Goal: Task Accomplishment & Management: Use online tool/utility

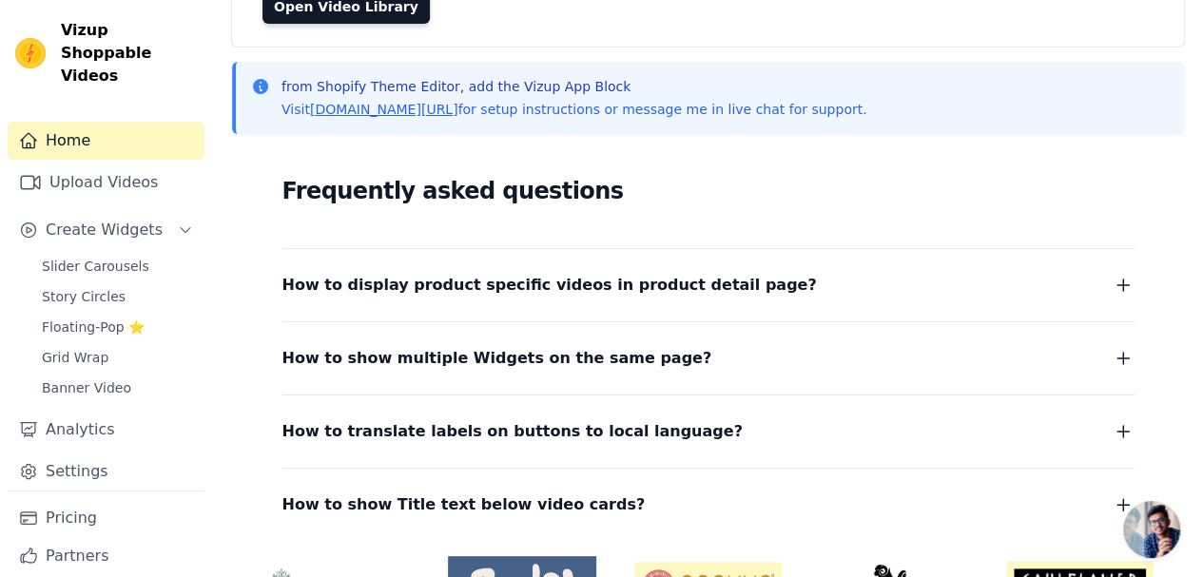
scroll to position [326, 0]
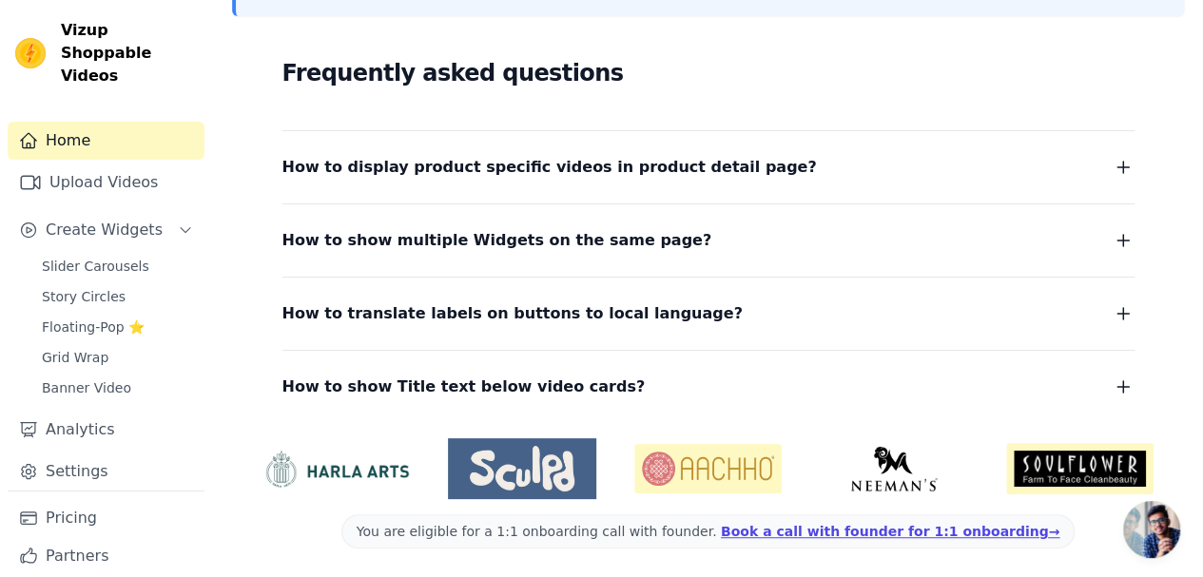
click at [102, 257] on span "Slider Carousels" at bounding box center [95, 266] width 107 height 19
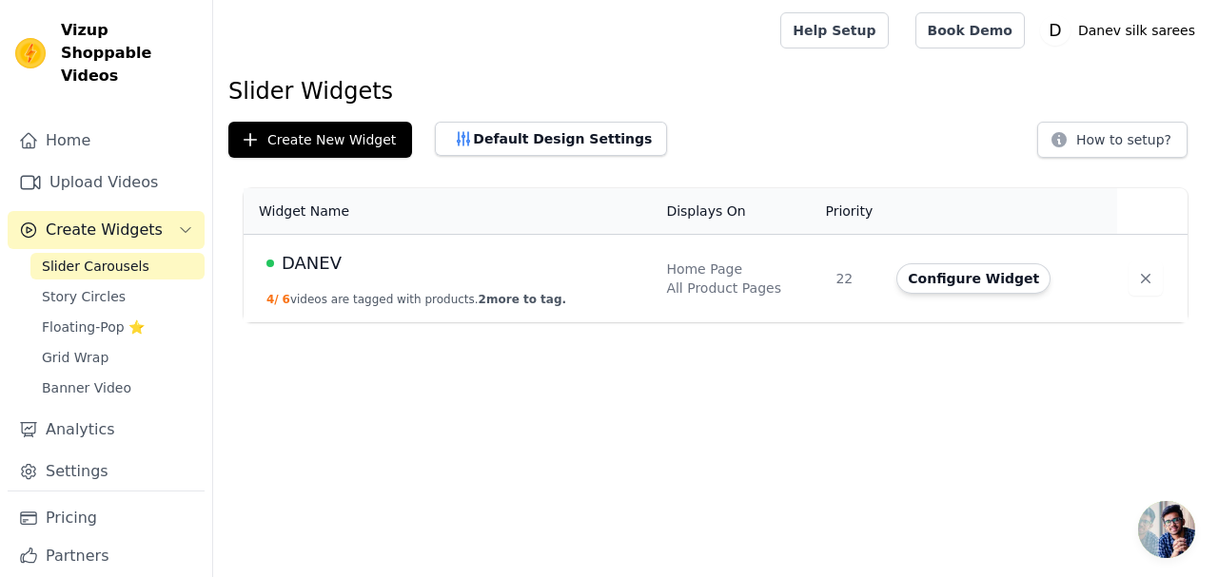
click at [91, 287] on span "Story Circles" at bounding box center [84, 296] width 84 height 19
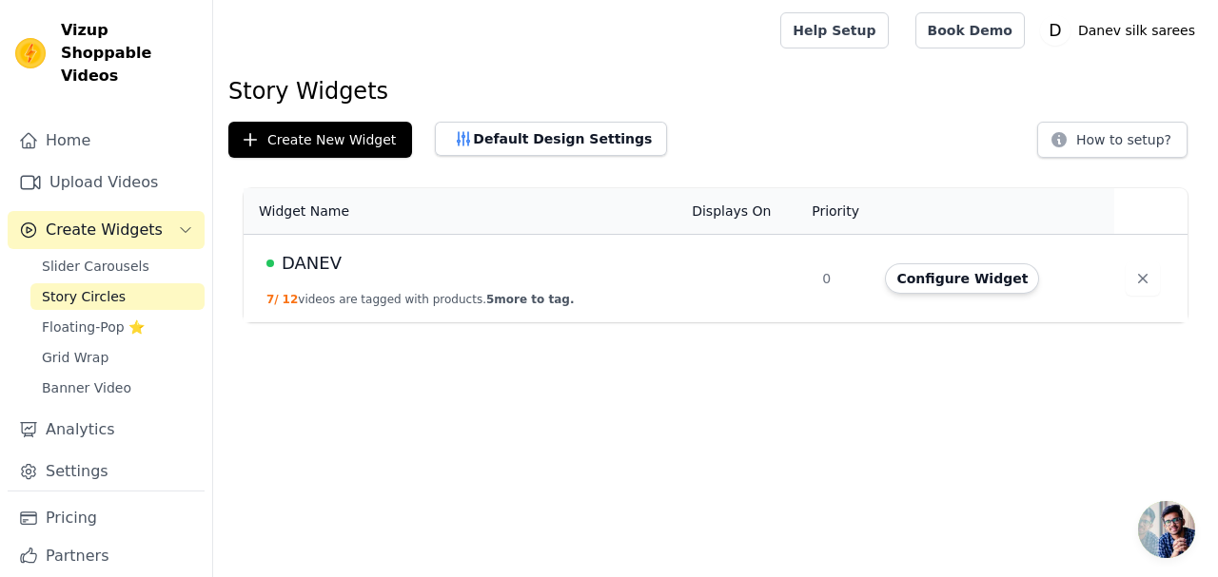
click at [99, 318] on span "Floating-Pop ⭐" at bounding box center [93, 327] width 103 height 19
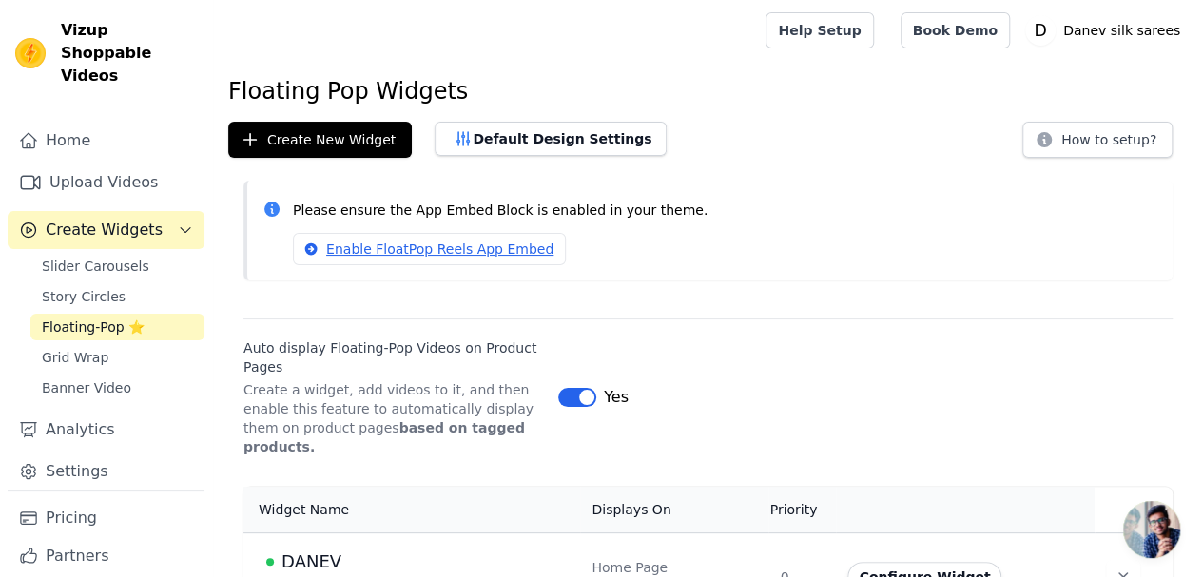
click at [94, 227] on div "Home Upload Videos Create Widgets Slider Carousels Story Circles Floating-Pop ⭐…" at bounding box center [106, 306] width 197 height 369
click at [95, 257] on span "Slider Carousels" at bounding box center [95, 266] width 107 height 19
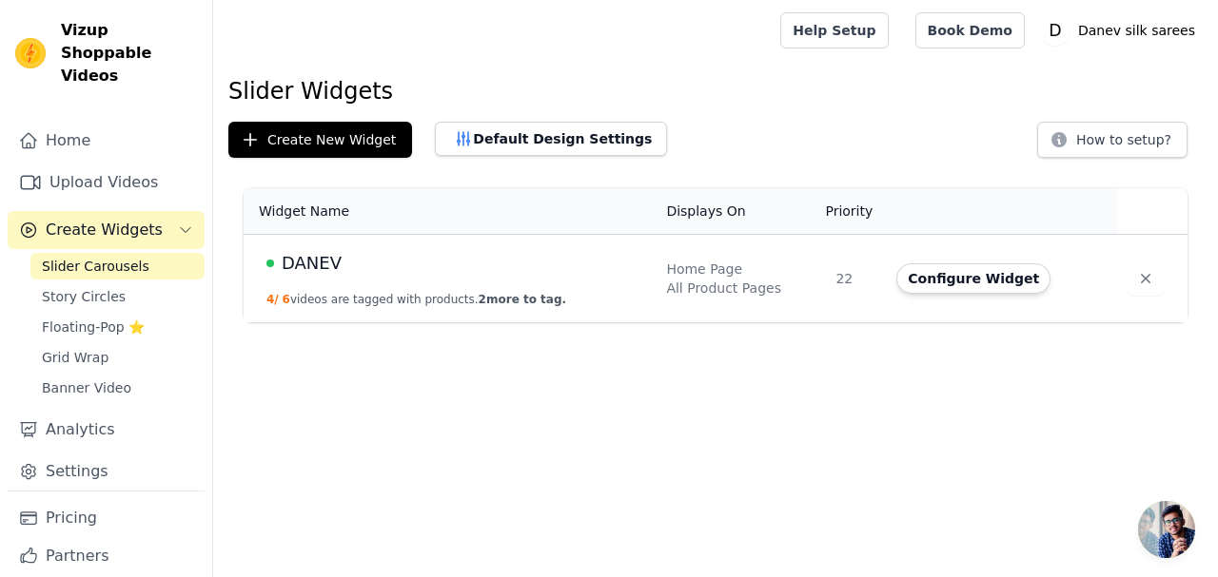
click at [1008, 271] on button "Configure Widget" at bounding box center [973, 278] width 154 height 30
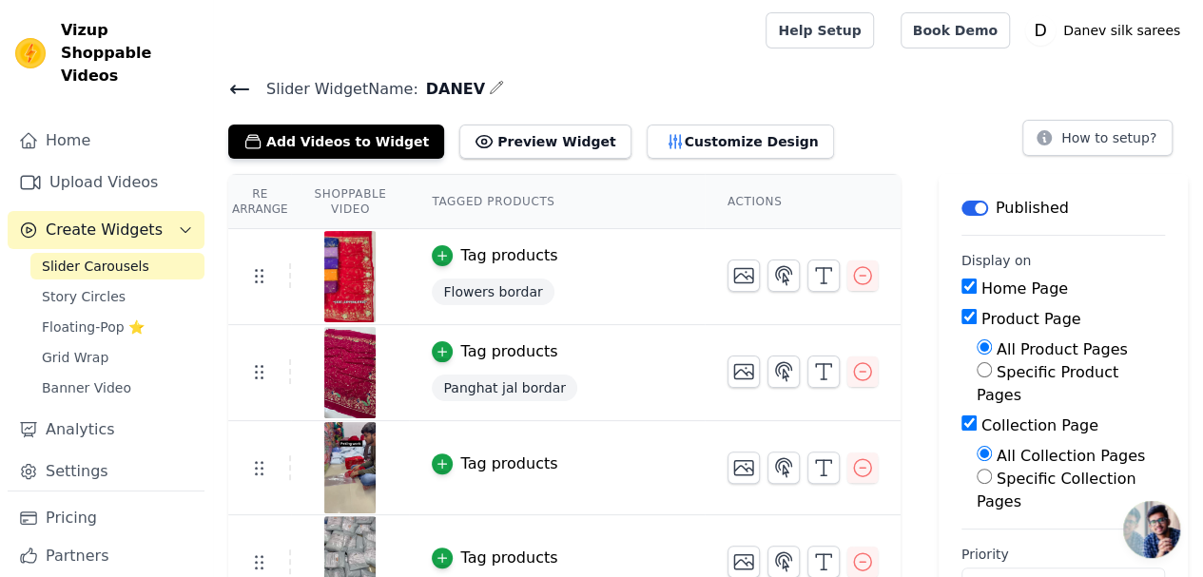
click at [367, 133] on button "Add Videos to Widget" at bounding box center [336, 142] width 216 height 34
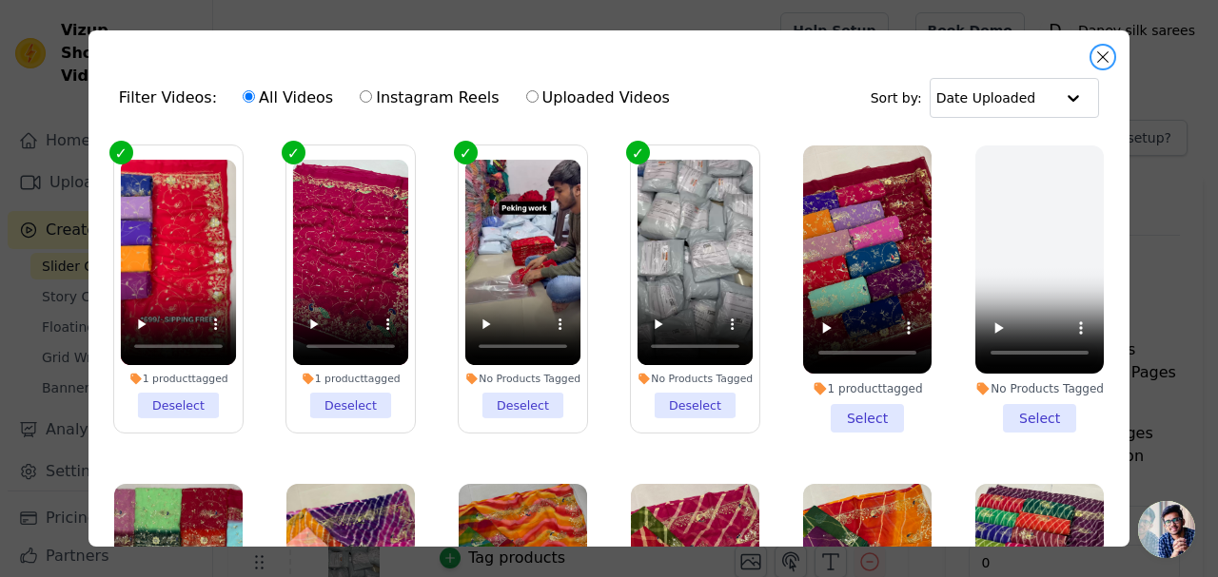
click at [1103, 58] on button "Close modal" at bounding box center [1102, 57] width 23 height 23
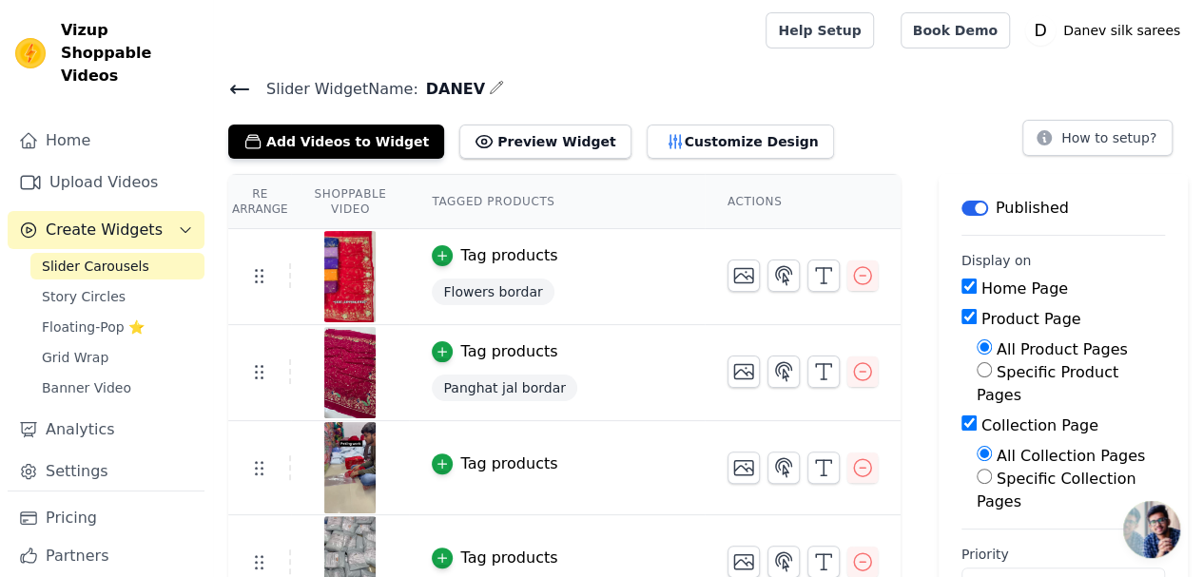
click at [127, 172] on link "Upload Videos" at bounding box center [106, 183] width 197 height 38
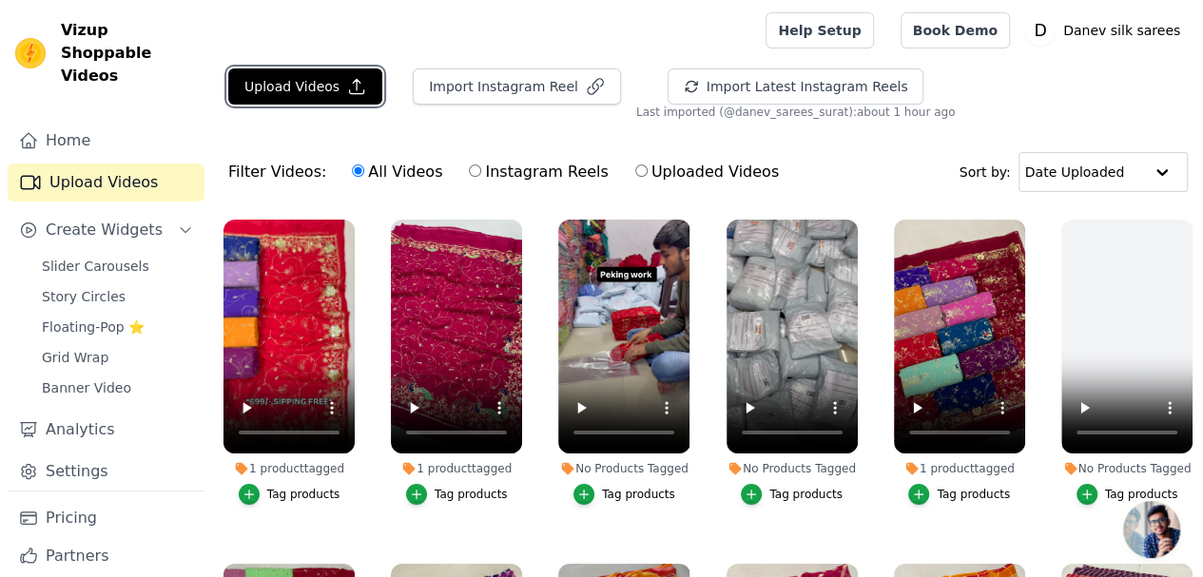
click at [310, 81] on button "Upload Videos" at bounding box center [305, 86] width 154 height 36
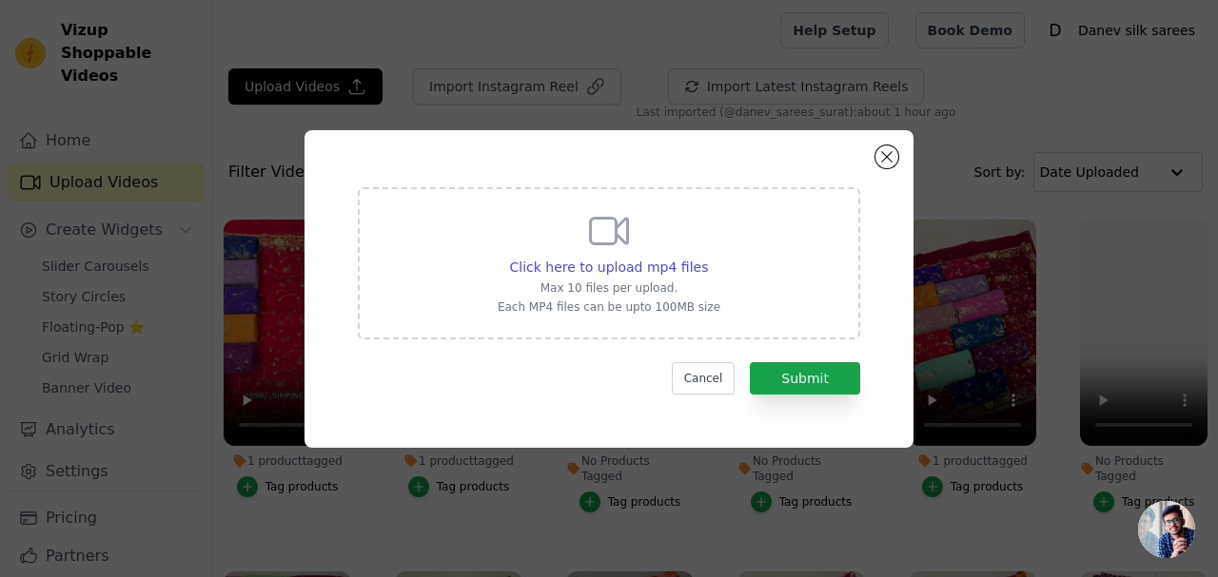
click at [590, 263] on span "Click here to upload mp4 files" at bounding box center [609, 267] width 199 height 15
click at [707, 258] on input "Click here to upload mp4 files Max 10 files per upload. Each MP4 files can be u…" at bounding box center [707, 257] width 1 height 1
type input "C:\fakepath\WhatsApp Video 2025-08-30 at 3.44.21 PM.mp4"
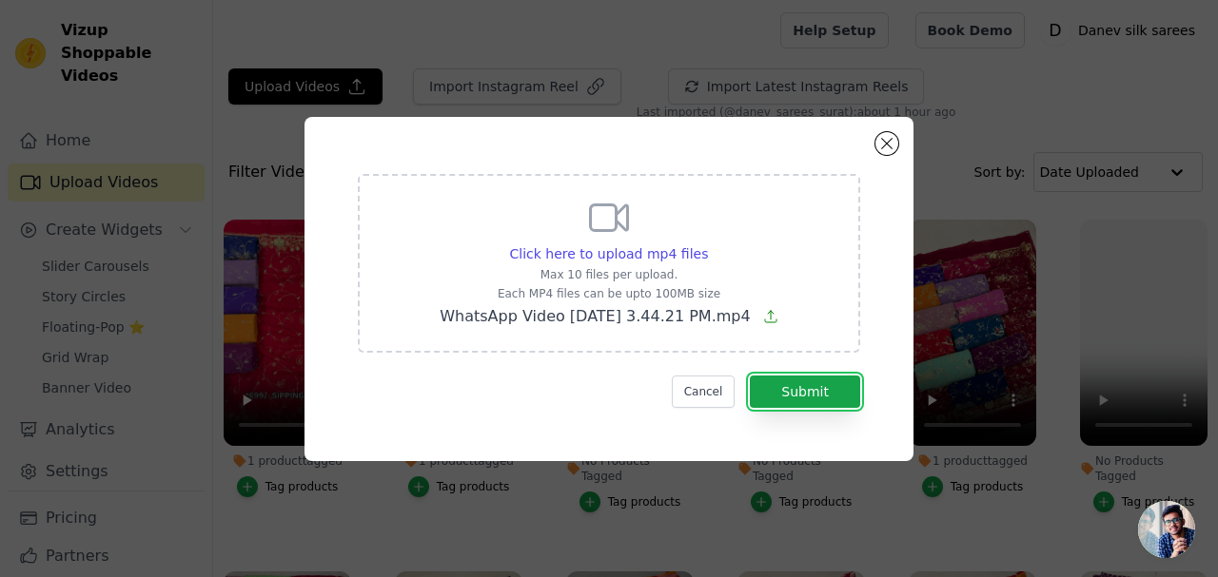
click at [820, 399] on button "Submit" at bounding box center [805, 392] width 110 height 32
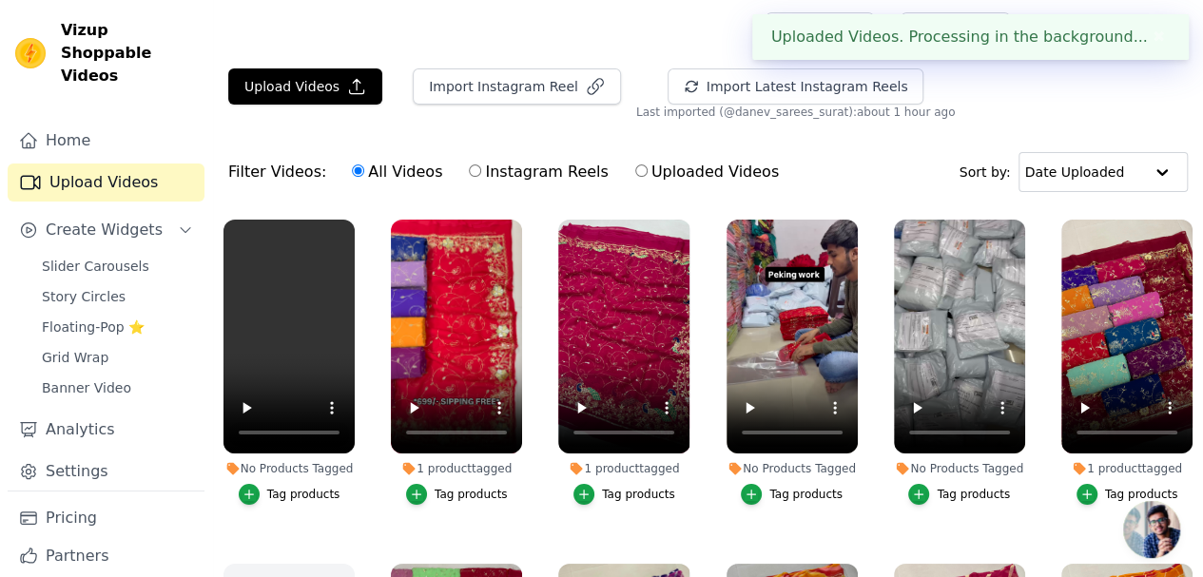
click at [126, 254] on link "Slider Carousels" at bounding box center [117, 266] width 174 height 27
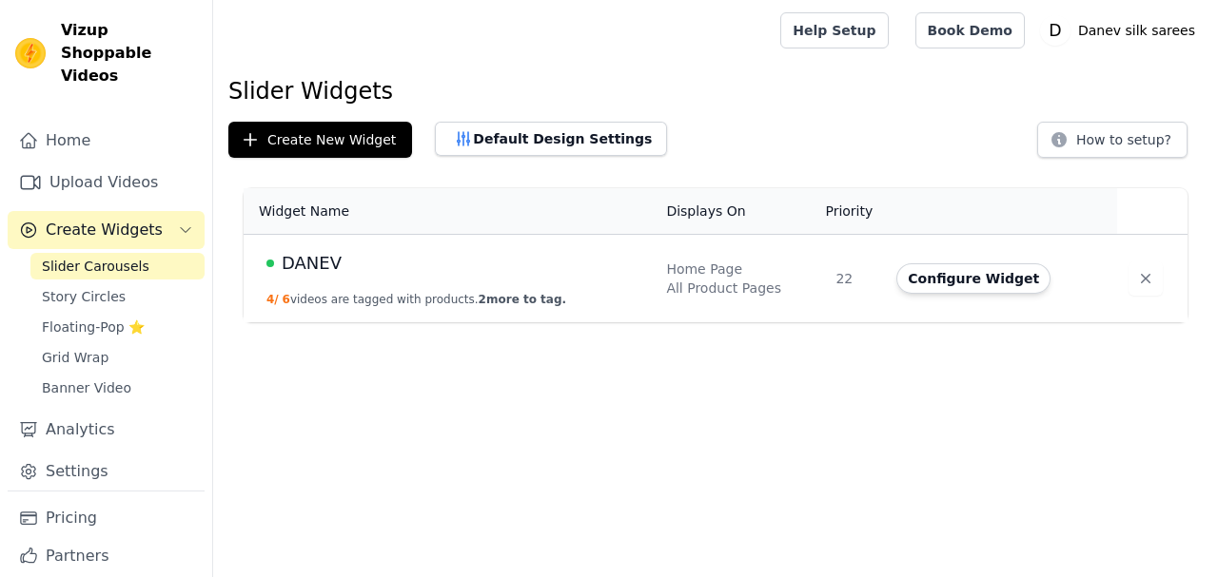
click at [944, 273] on button "Configure Widget" at bounding box center [973, 278] width 154 height 30
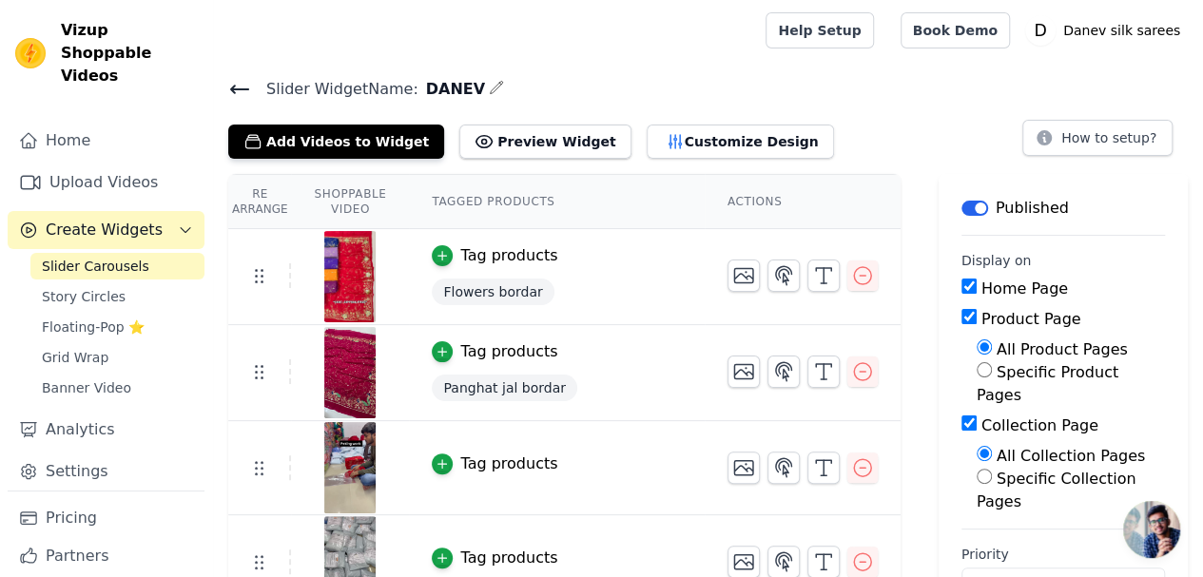
click at [382, 133] on button "Add Videos to Widget" at bounding box center [336, 142] width 216 height 34
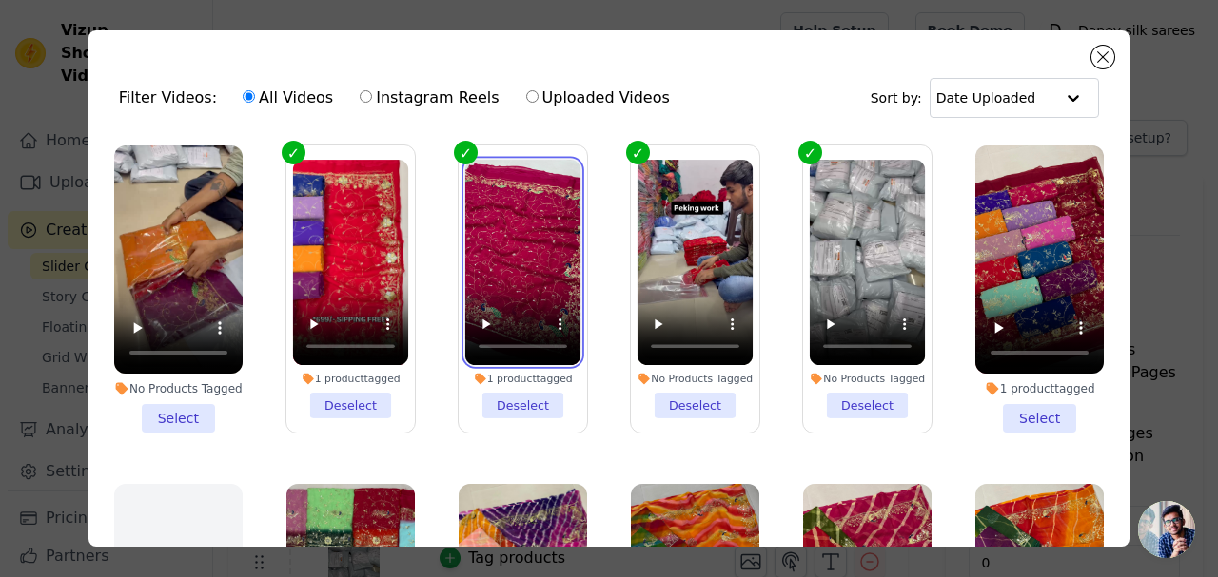
click at [539, 265] on video at bounding box center [523, 262] width 116 height 205
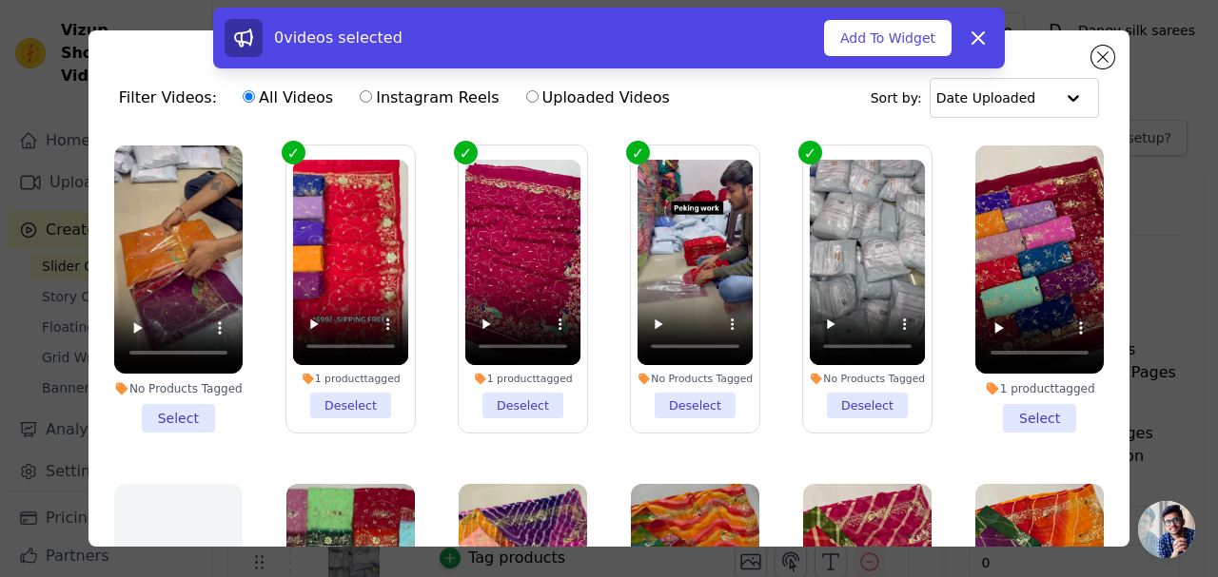
click at [170, 404] on li "No Products Tagged Select" at bounding box center [178, 289] width 128 height 287
click at [0, 0] on input "No Products Tagged Select" at bounding box center [0, 0] width 0 height 0
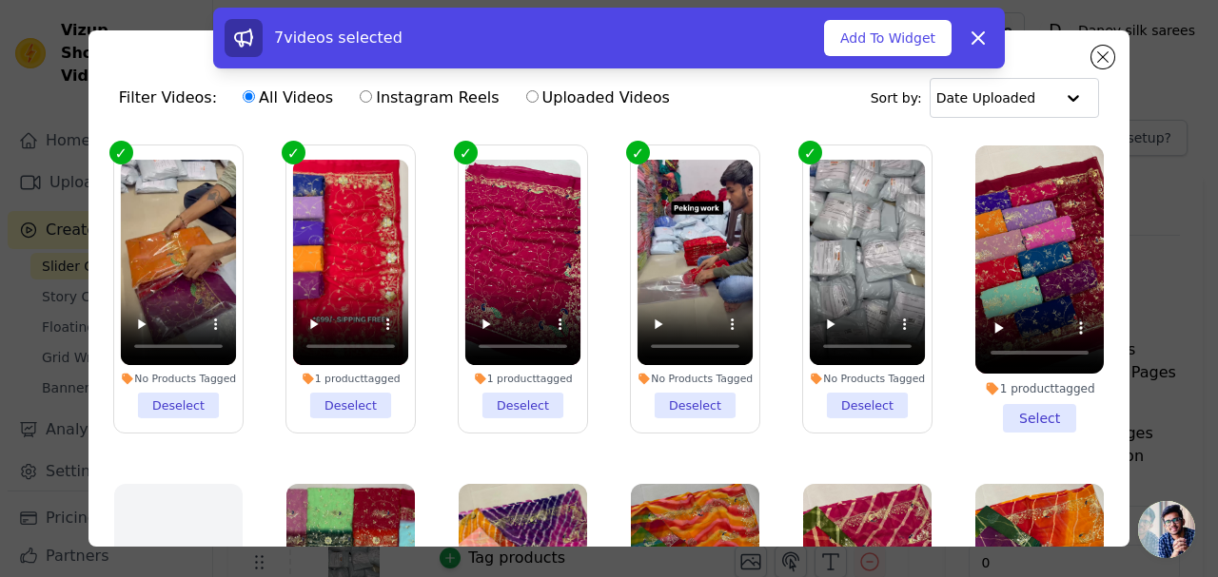
click at [919, 28] on button "Add To Widget" at bounding box center [887, 38] width 127 height 36
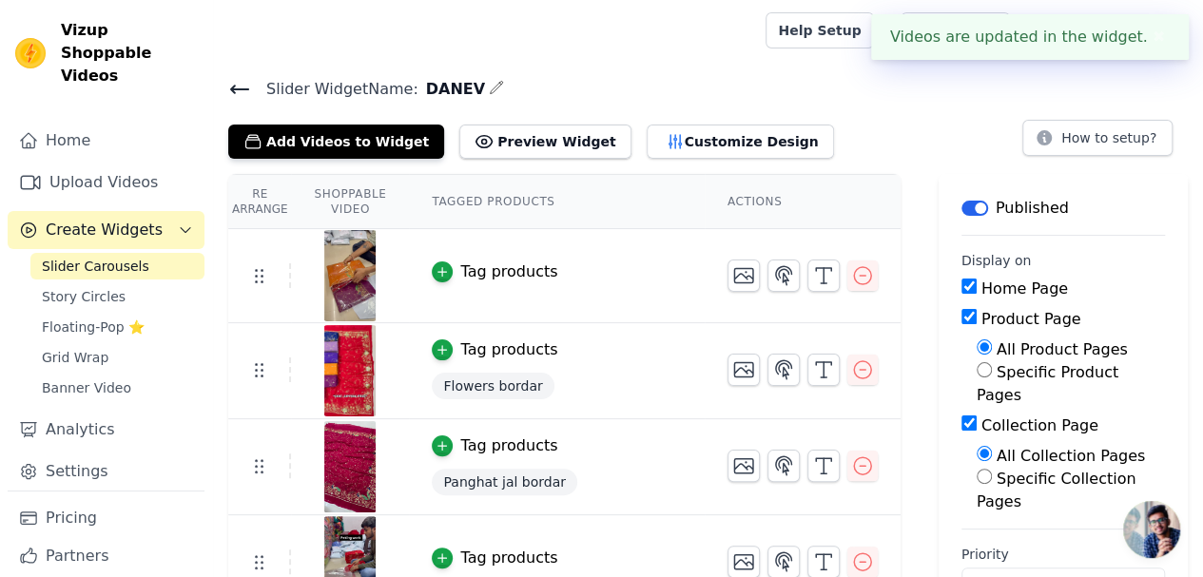
click at [241, 87] on icon at bounding box center [239, 90] width 17 height 8
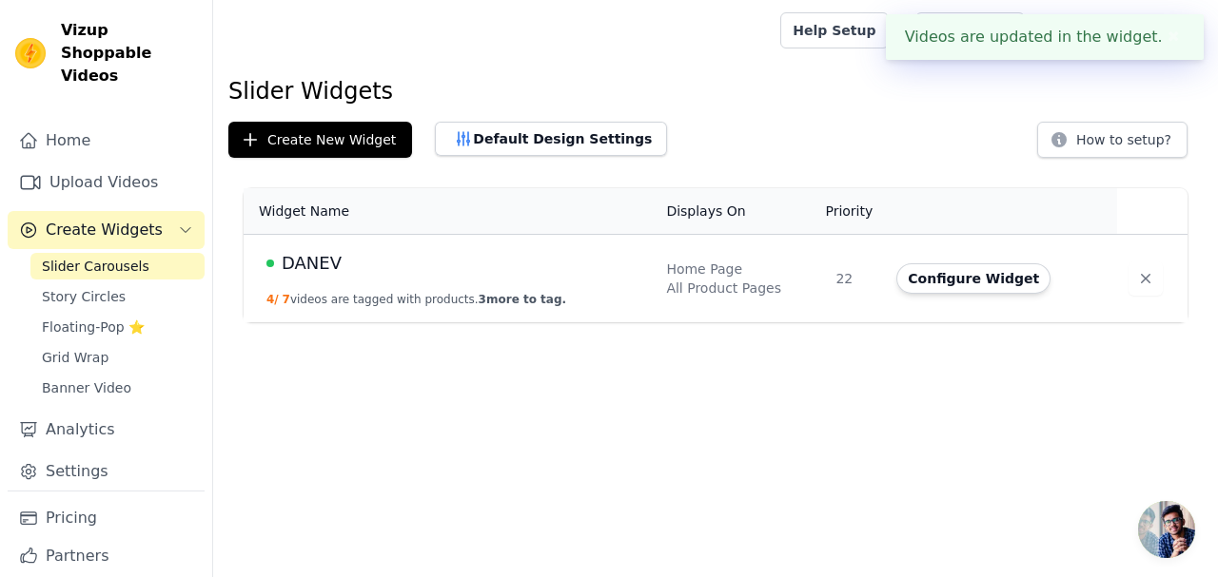
click at [123, 283] on link "Story Circles" at bounding box center [117, 296] width 174 height 27
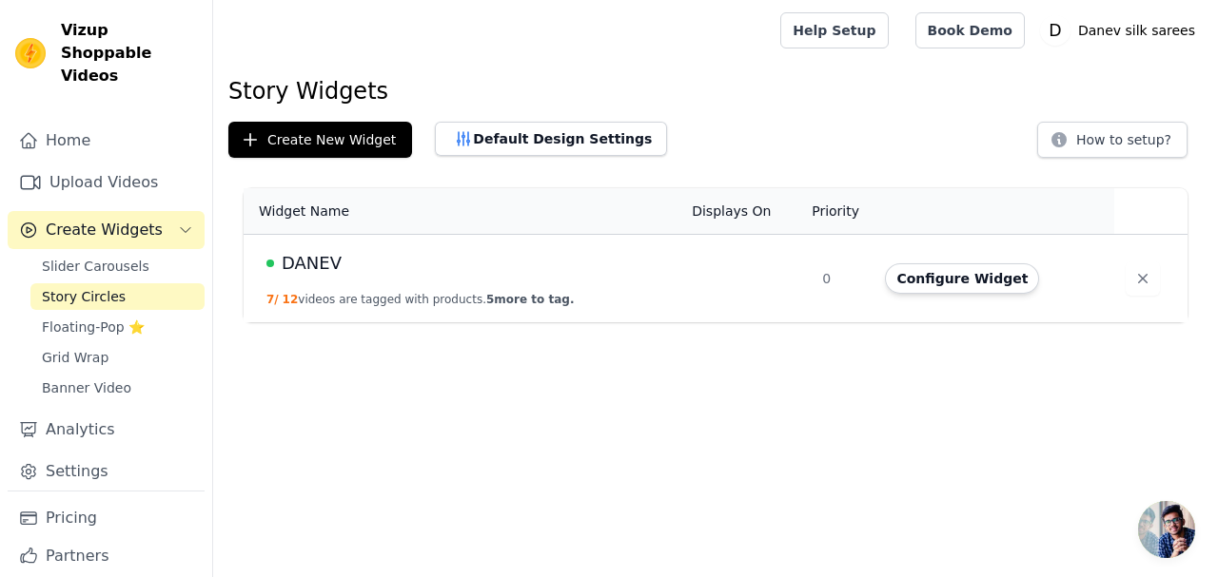
click at [960, 271] on button "Configure Widget" at bounding box center [962, 278] width 154 height 30
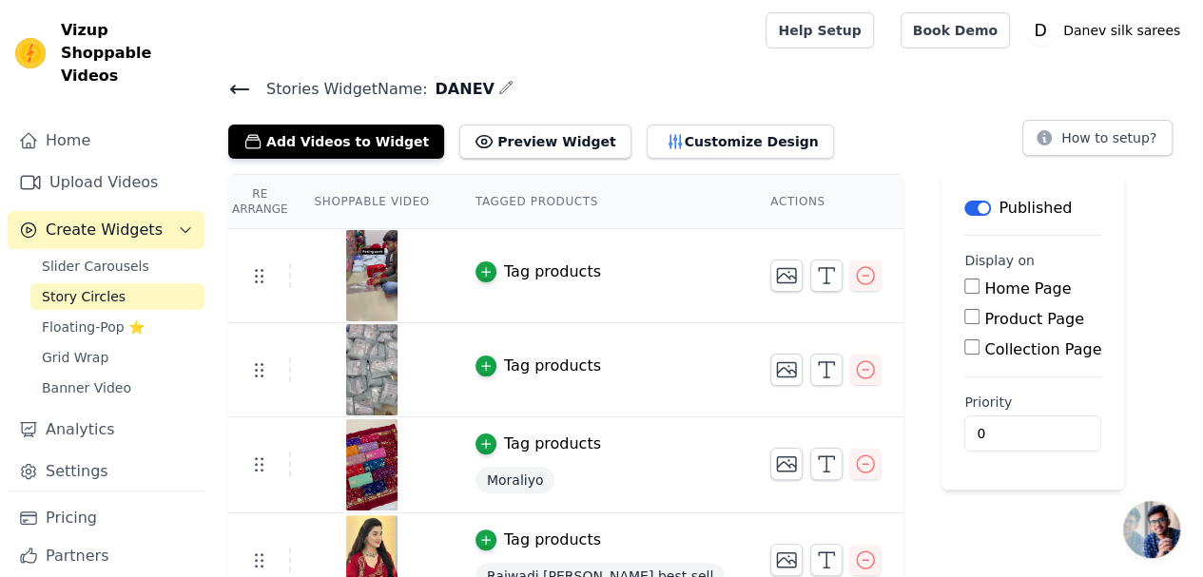
click at [243, 97] on icon at bounding box center [239, 89] width 23 height 23
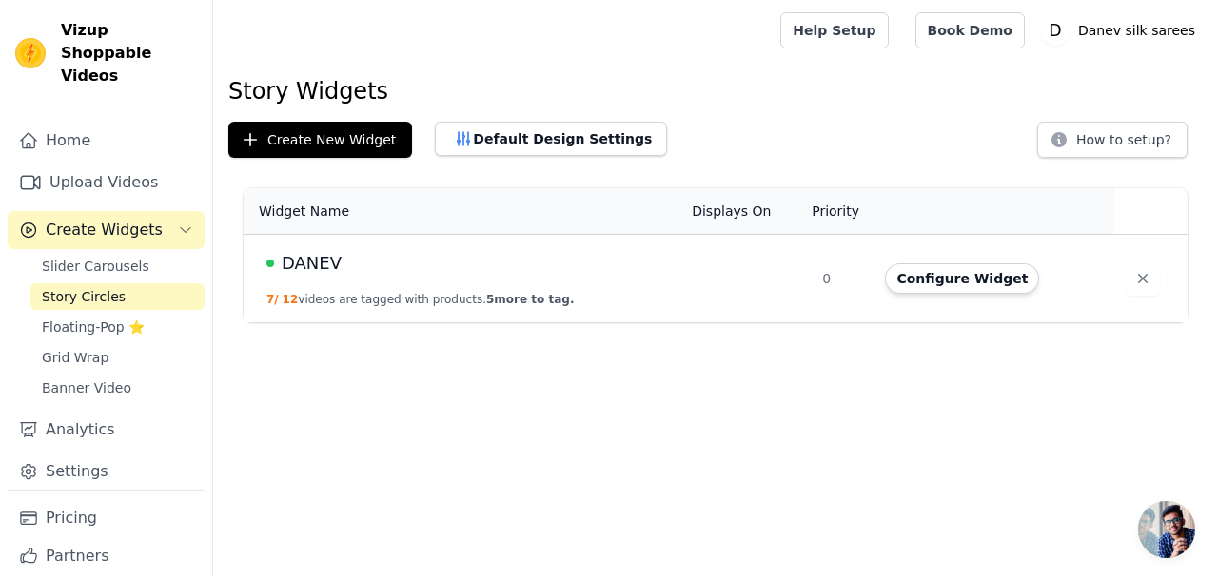
click at [915, 277] on button "Configure Widget" at bounding box center [962, 278] width 154 height 30
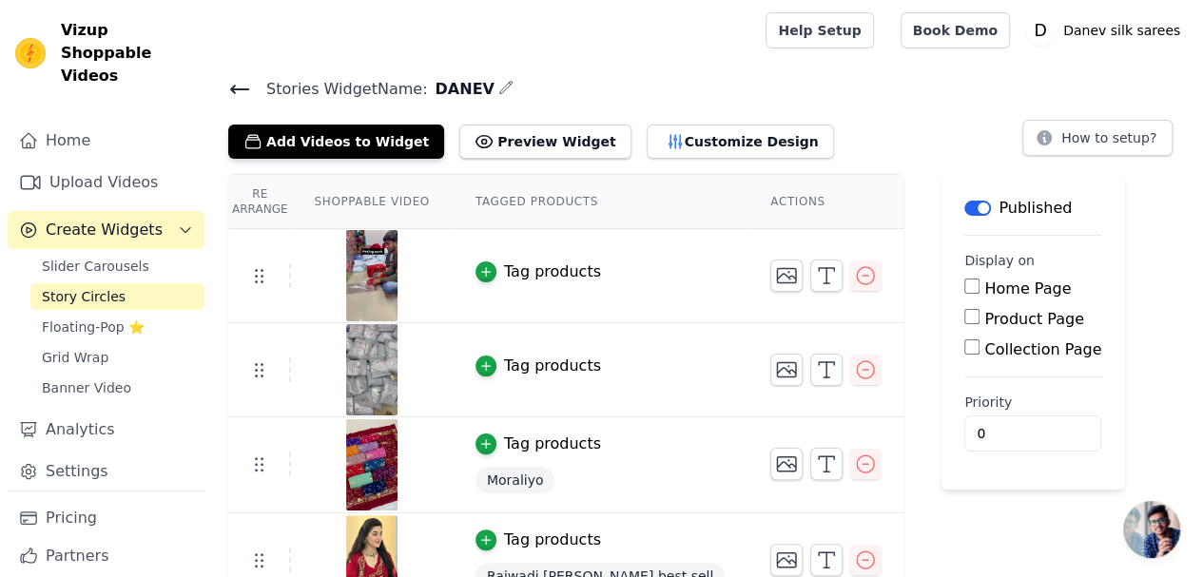
click at [354, 140] on button "Add Videos to Widget" at bounding box center [336, 142] width 216 height 34
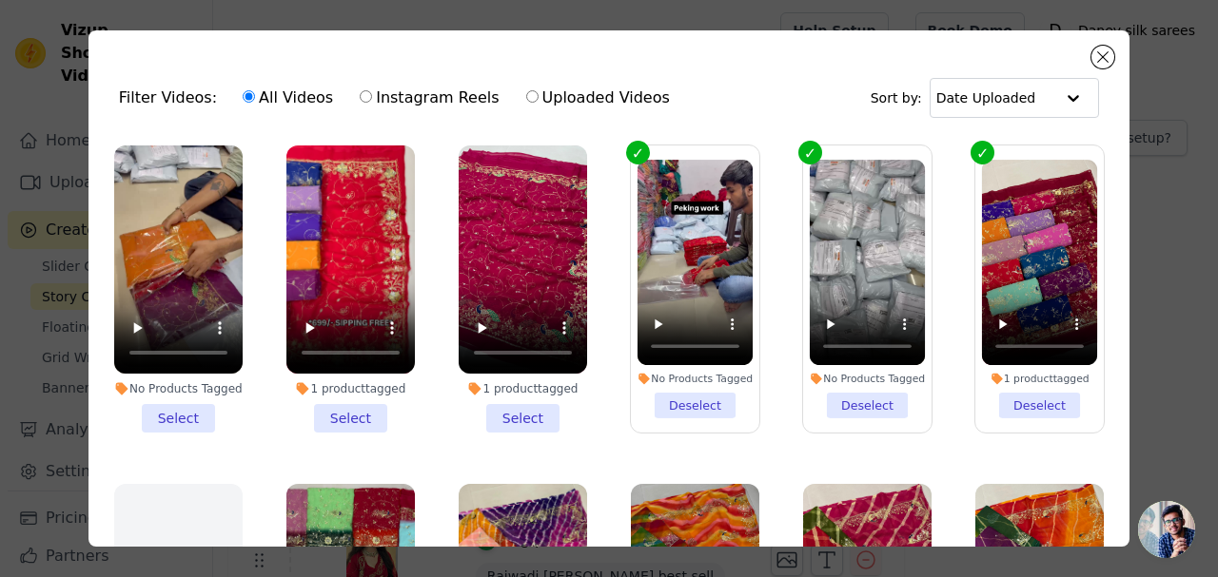
click at [146, 400] on li "No Products Tagged Select" at bounding box center [178, 289] width 128 height 287
click at [0, 0] on input "No Products Tagged Select" at bounding box center [0, 0] width 0 height 0
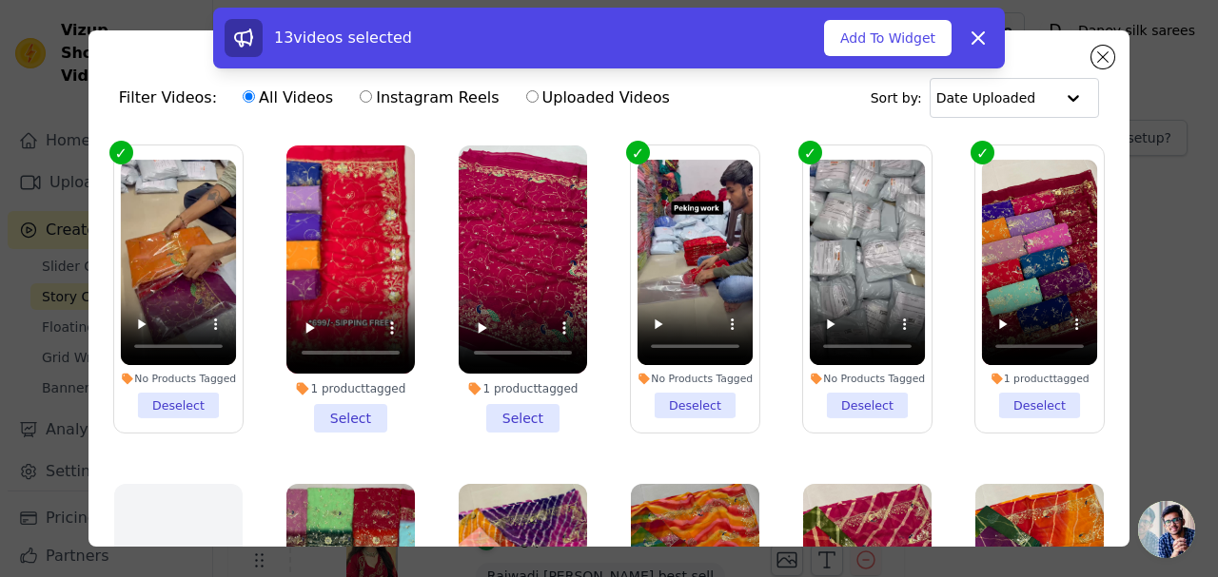
click at [900, 37] on button "Add To Widget" at bounding box center [887, 38] width 127 height 36
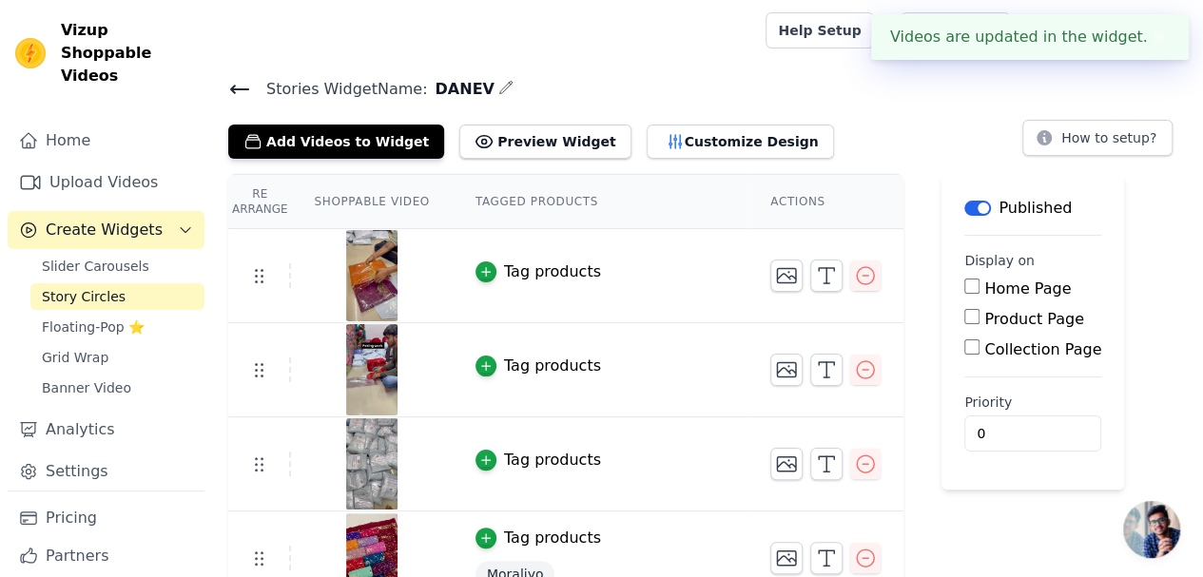
click at [84, 318] on span "Floating-Pop ⭐" at bounding box center [93, 327] width 103 height 19
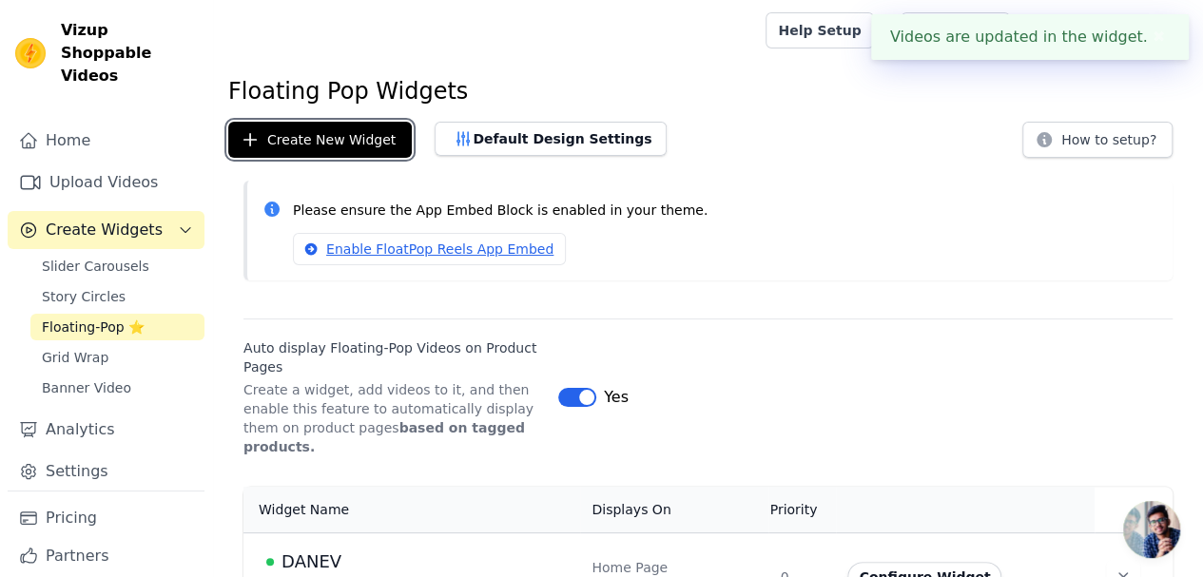
click at [323, 151] on button "Create New Widget" at bounding box center [320, 140] width 184 height 36
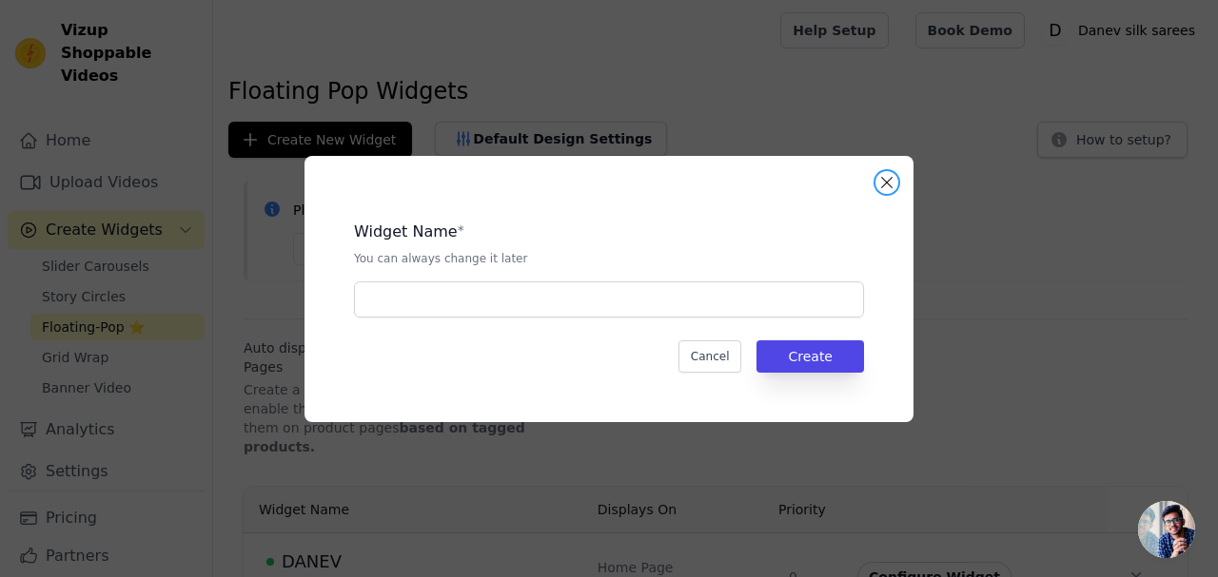
click at [890, 185] on button "Close modal" at bounding box center [886, 182] width 23 height 23
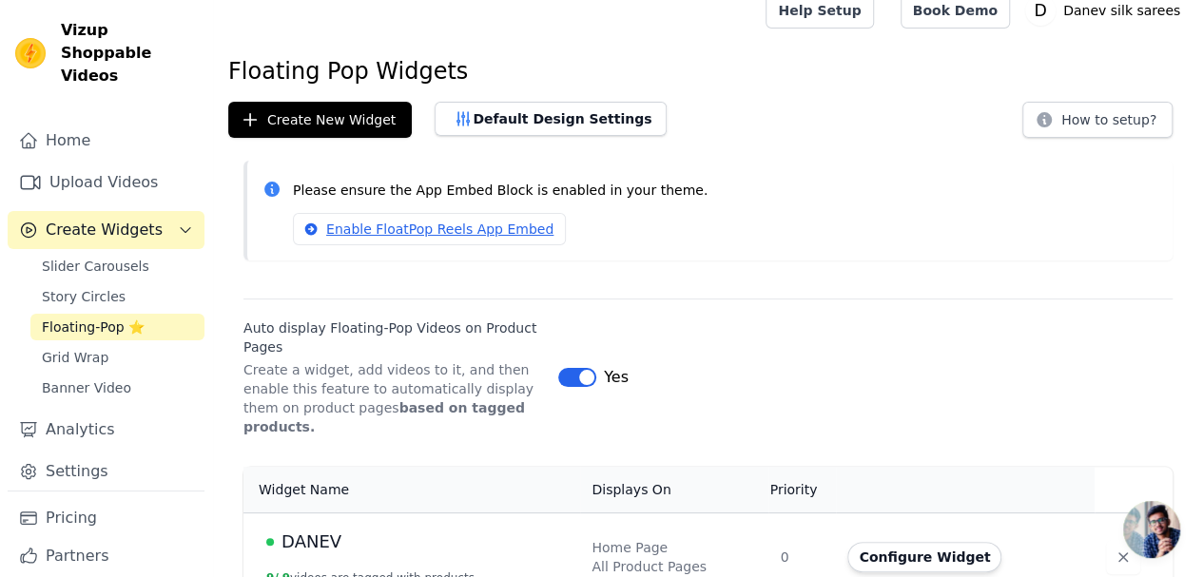
scroll to position [29, 0]
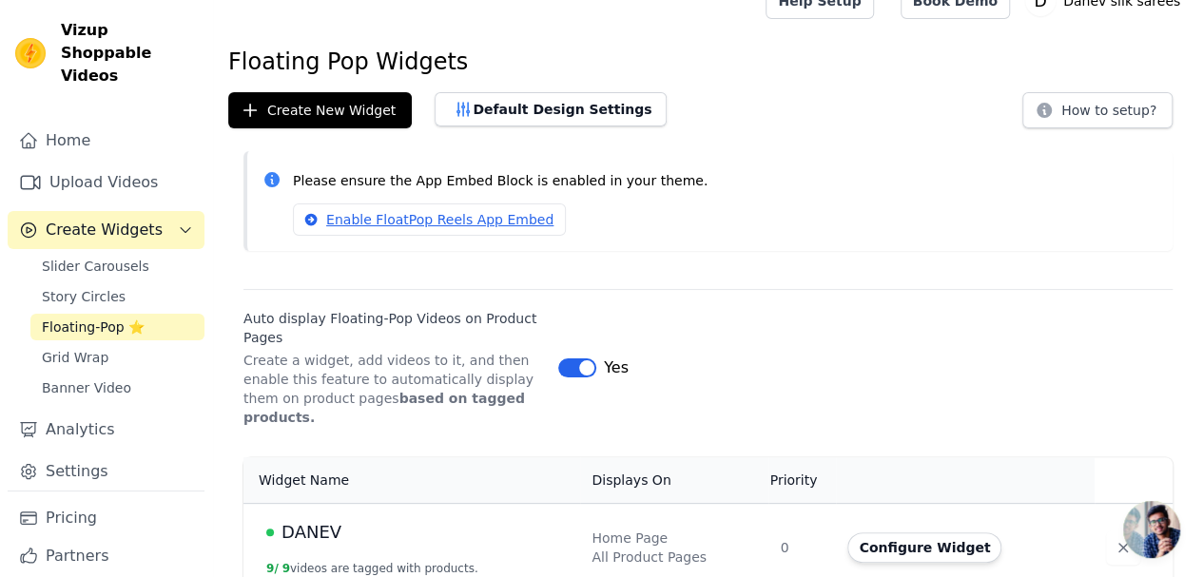
click at [887, 533] on button "Configure Widget" at bounding box center [925, 548] width 154 height 30
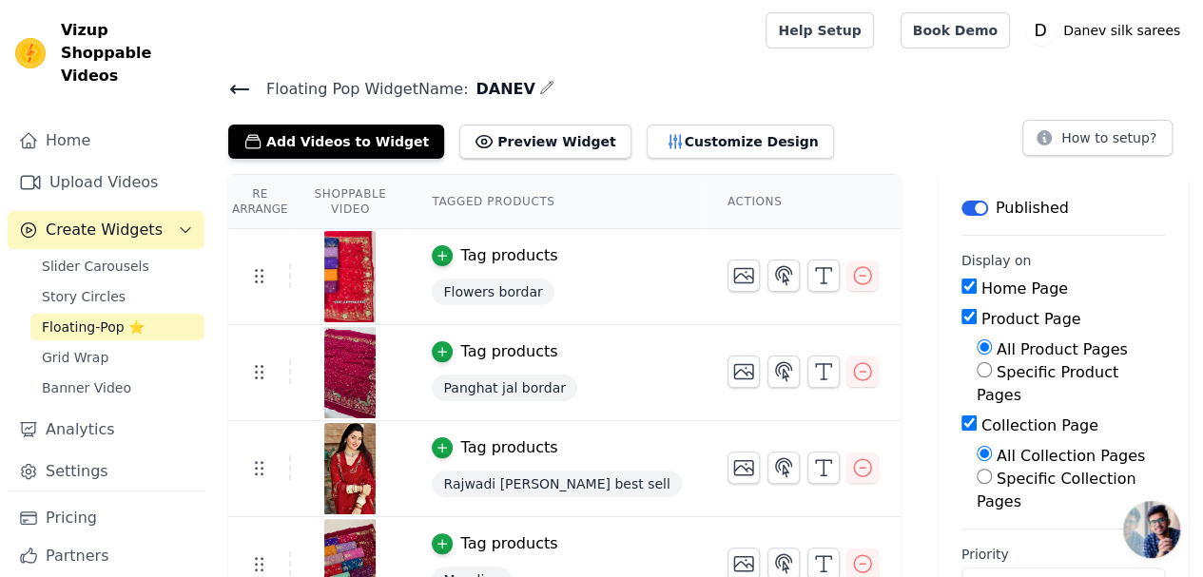
click at [244, 133] on button "Add Videos to Widget" at bounding box center [336, 142] width 216 height 34
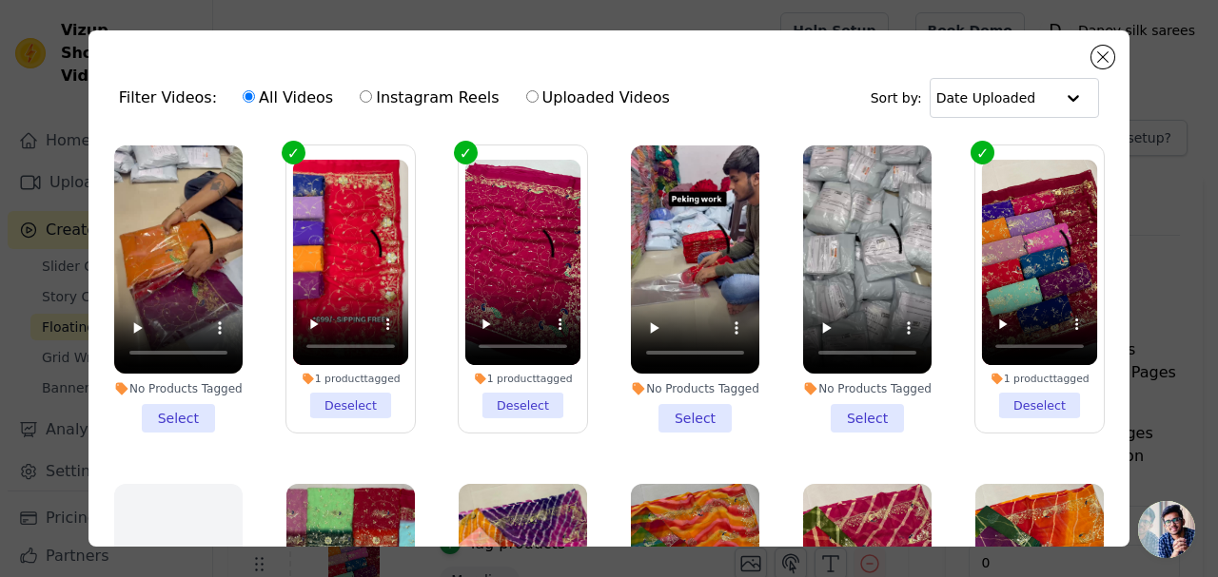
drag, startPoint x: 177, startPoint y: 413, endPoint x: 586, endPoint y: 203, distance: 459.9
click at [177, 410] on li "No Products Tagged Select" at bounding box center [178, 289] width 128 height 287
click at [0, 0] on input "No Products Tagged Select" at bounding box center [0, 0] width 0 height 0
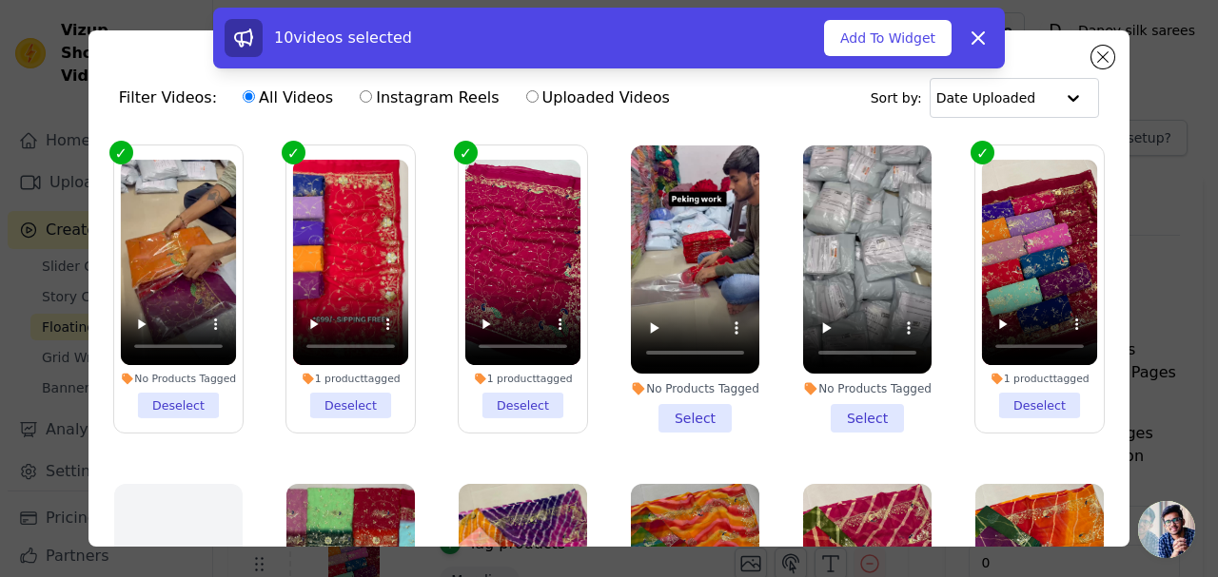
click at [875, 48] on button "Add To Widget" at bounding box center [887, 38] width 127 height 36
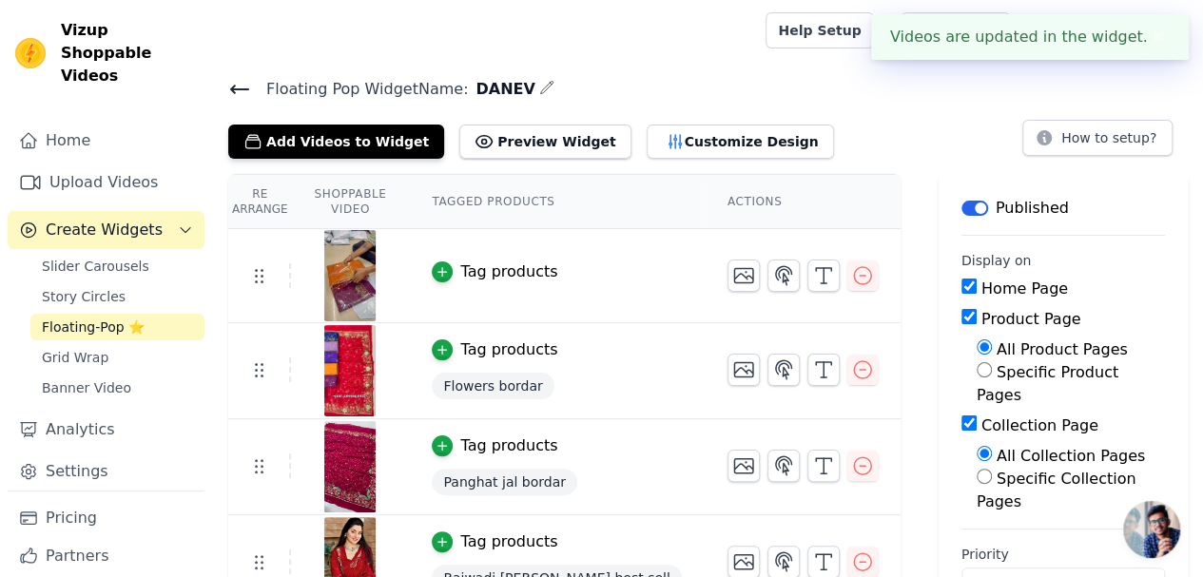
click at [48, 122] on link "Home" at bounding box center [106, 141] width 197 height 38
